Goal: Obtain resource: Download file/media

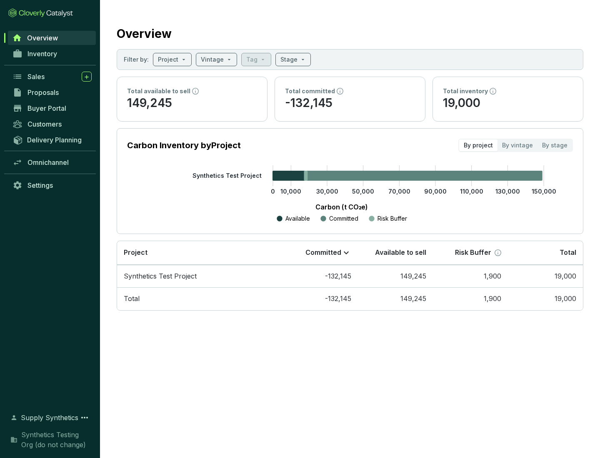
click at [52, 92] on span "Proposals" at bounding box center [42, 92] width 31 height 8
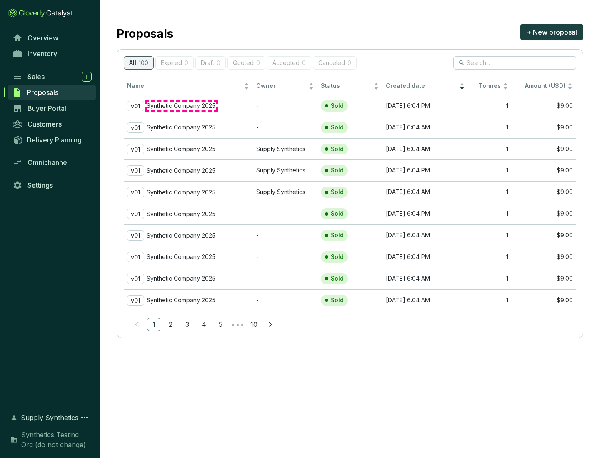
click at [181, 106] on p "Synthetic Company 2025" at bounding box center [181, 105] width 69 height 7
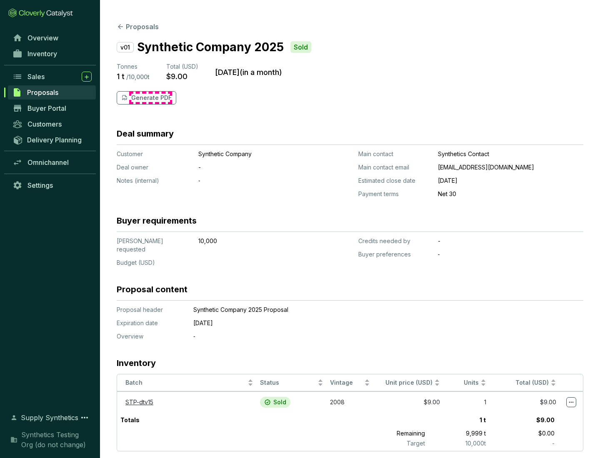
click at [150, 98] on p "Generate PDF" at bounding box center [151, 98] width 40 height 8
